Goal: Transaction & Acquisition: Purchase product/service

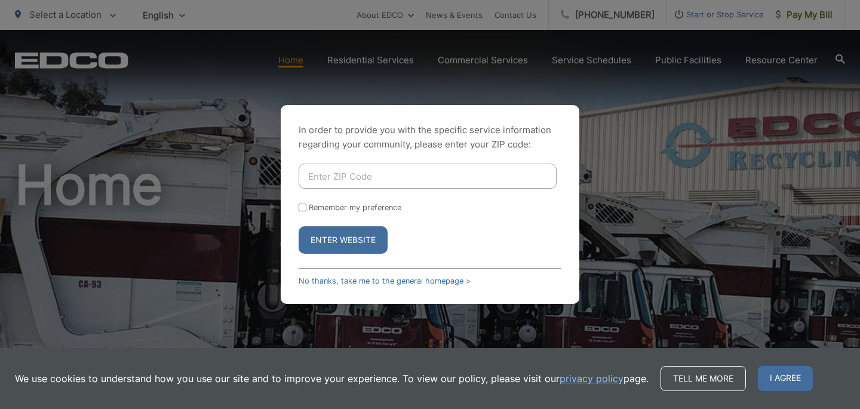
click at [406, 179] on input "Enter ZIP Code" at bounding box center [428, 176] width 258 height 25
type input "92118"
click at [351, 253] on button "Enter Website" at bounding box center [343, 239] width 89 height 27
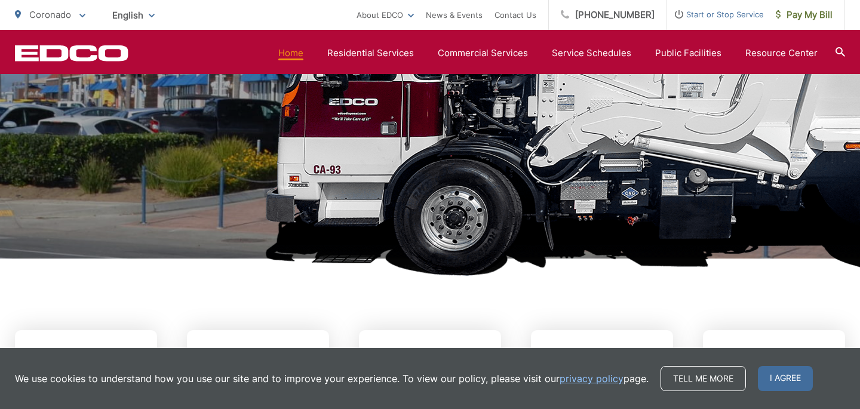
scroll to position [265, 0]
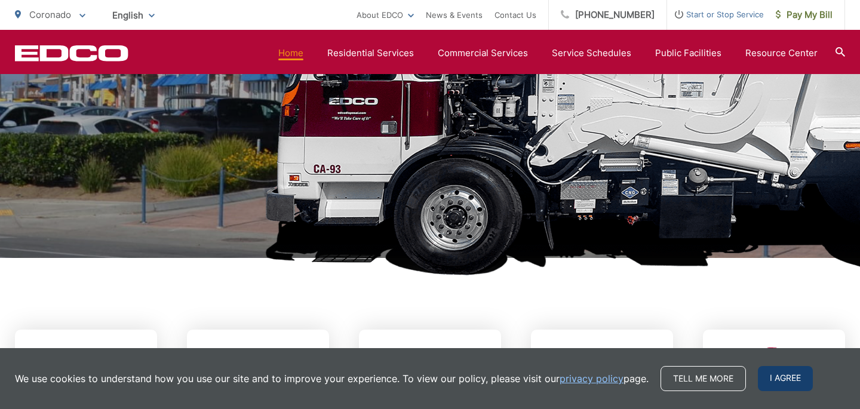
click at [780, 391] on span "I agree" at bounding box center [785, 378] width 55 height 25
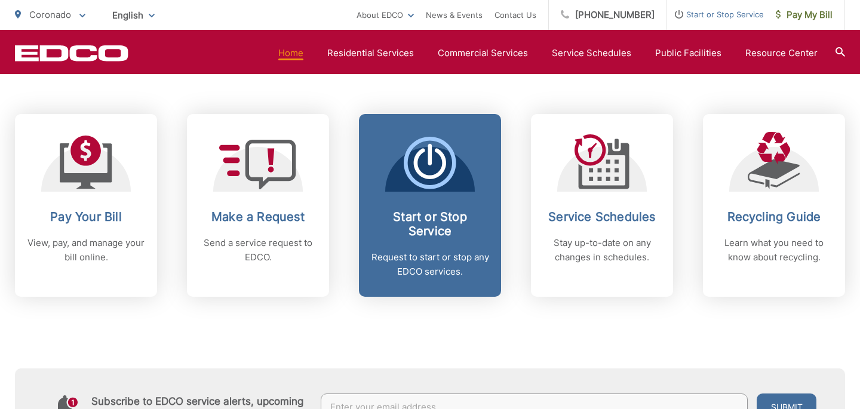
scroll to position [481, 0]
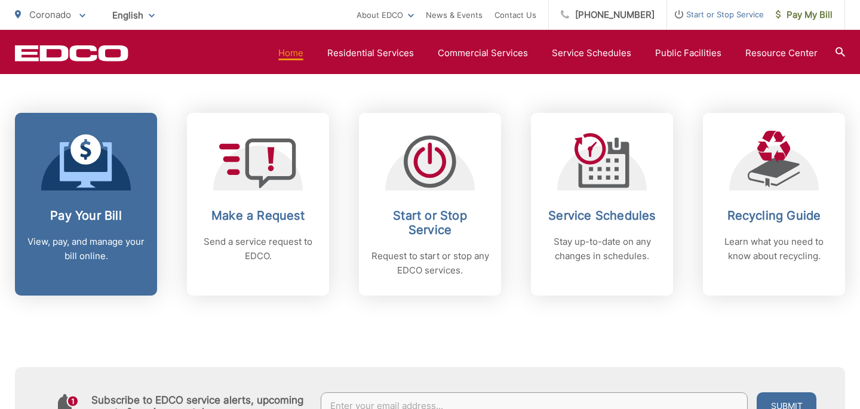
click at [117, 176] on div at bounding box center [86, 161] width 90 height 60
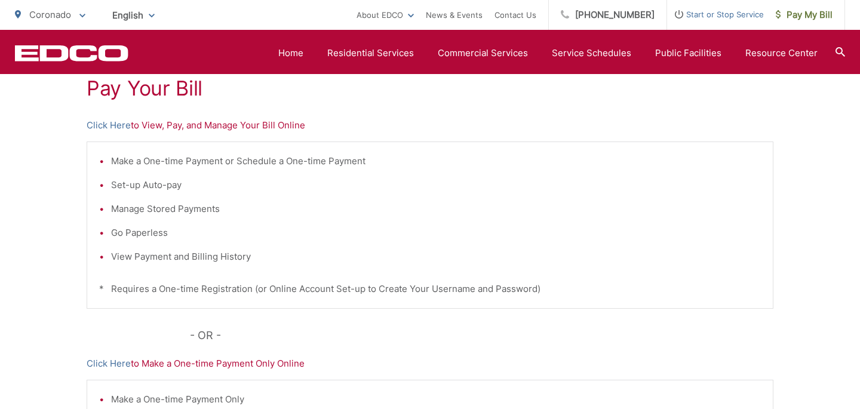
scroll to position [229, 0]
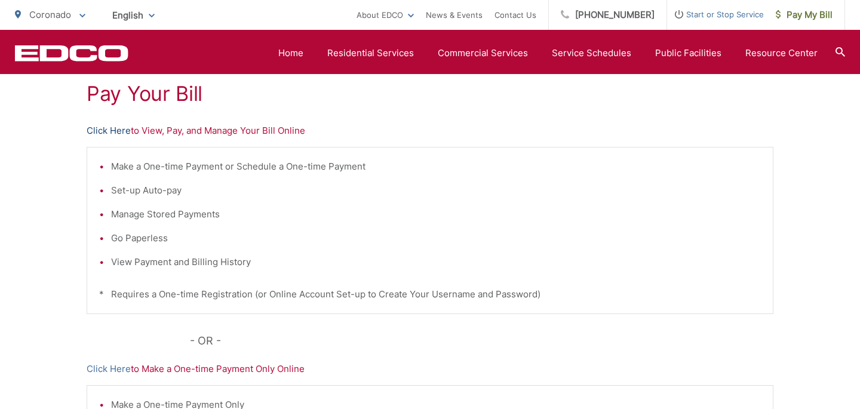
click at [116, 133] on link "Click Here" at bounding box center [109, 131] width 44 height 14
